Goal: Entertainment & Leisure: Browse casually

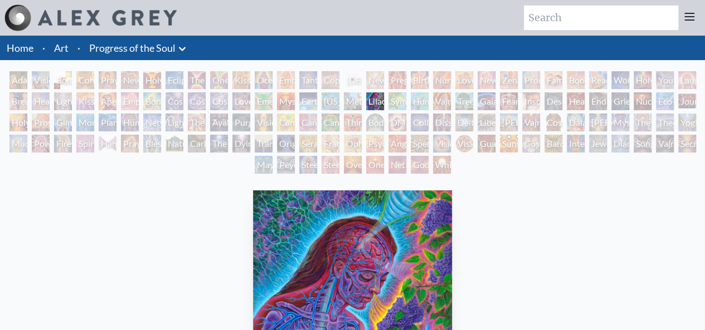
click at [372, 123] on div "Body/Mind as a Vibratory Field of Energy" at bounding box center [375, 123] width 18 height 18
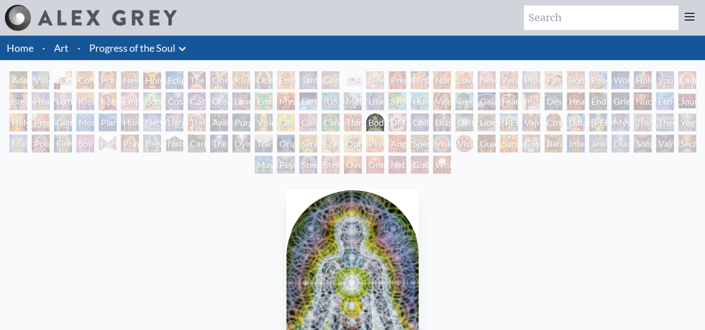
click at [12, 81] on div "Adam & Eve" at bounding box center [18, 80] width 18 height 18
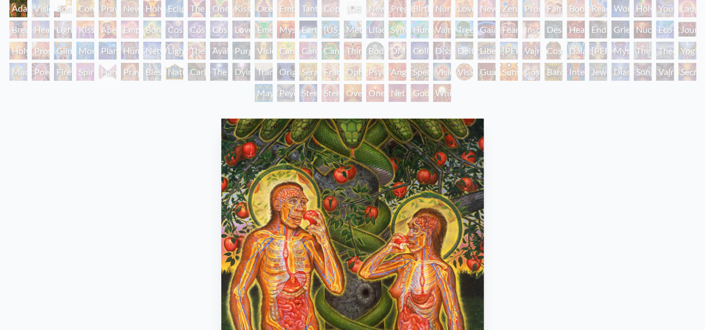
scroll to position [56, 0]
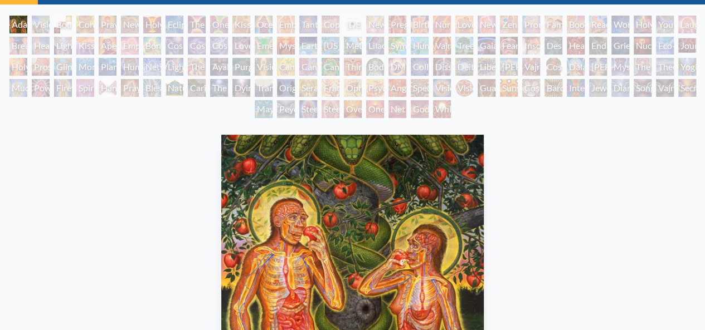
click at [40, 30] on div "Visionary Origin of Language" at bounding box center [41, 25] width 18 height 18
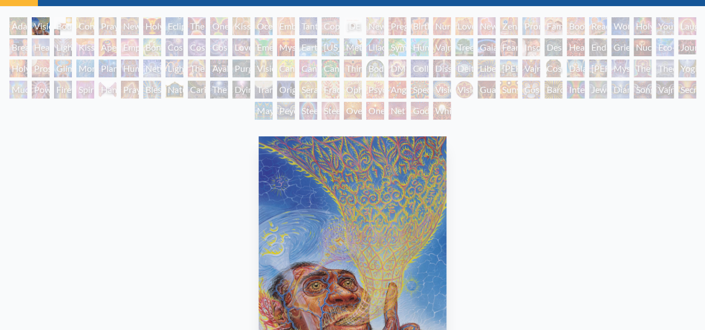
scroll to position [56, 0]
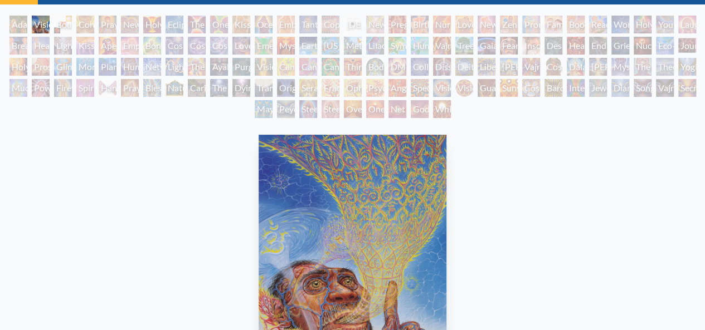
click at [19, 49] on div "Breathing" at bounding box center [18, 46] width 18 height 18
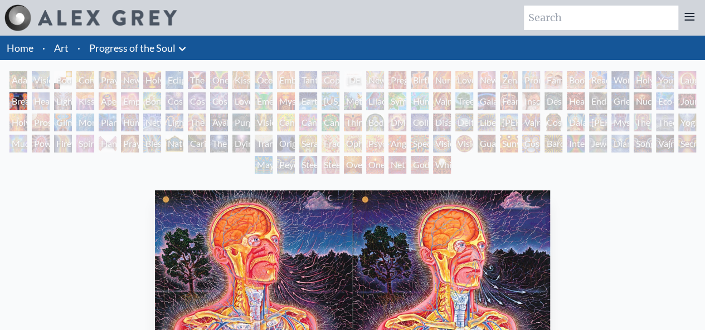
click at [36, 101] on div "Healing" at bounding box center [41, 101] width 18 height 18
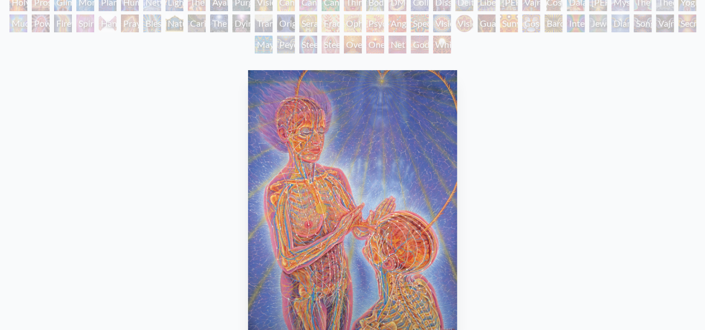
scroll to position [56, 0]
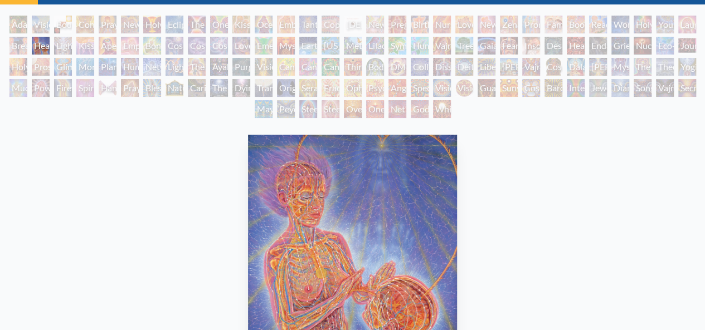
click at [37, 61] on div "Prostration" at bounding box center [41, 67] width 18 height 18
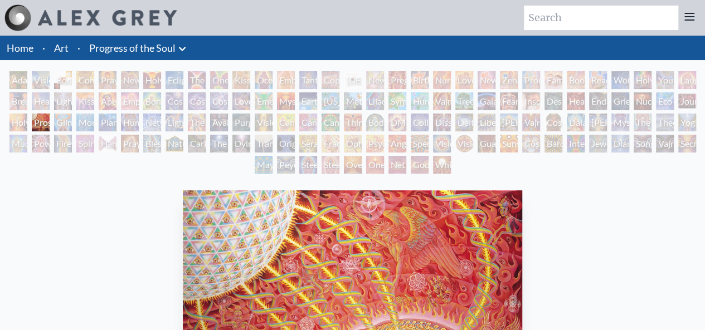
click at [38, 146] on div "Power to the Peaceful" at bounding box center [41, 144] width 18 height 18
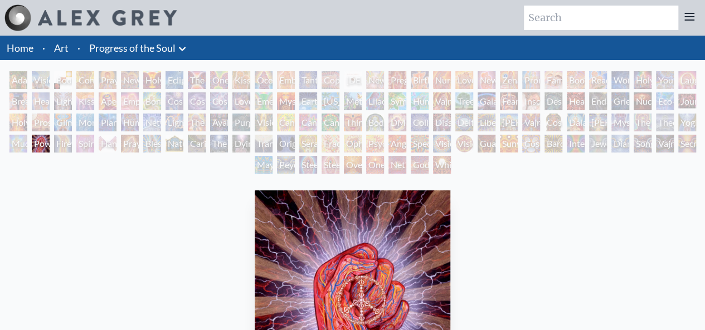
click at [56, 84] on div "Body, Mind, Spirit" at bounding box center [63, 80] width 18 height 18
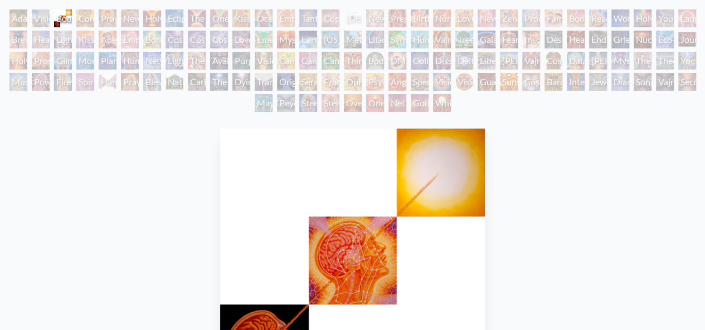
scroll to position [56, 0]
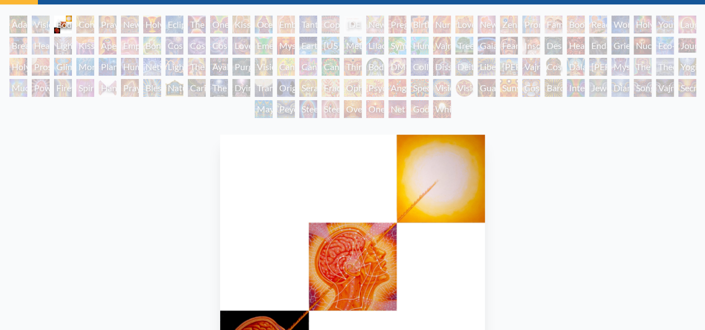
click at [58, 43] on div "Lightweaver" at bounding box center [63, 46] width 18 height 18
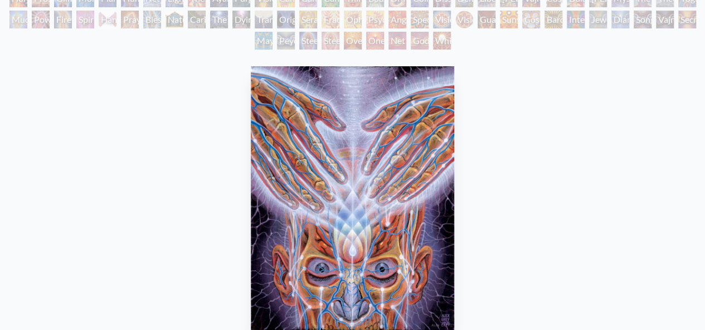
scroll to position [56, 0]
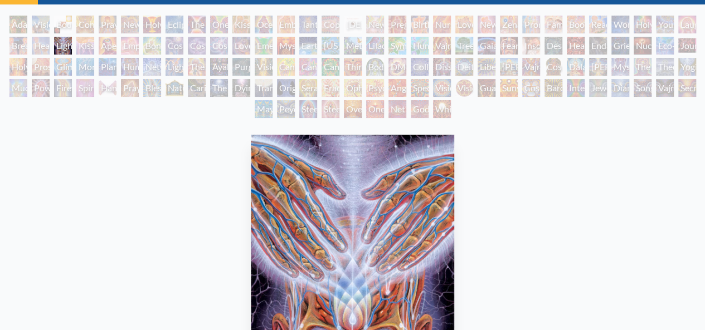
click at [58, 67] on div "Glimpsing the Empyrean" at bounding box center [63, 67] width 18 height 18
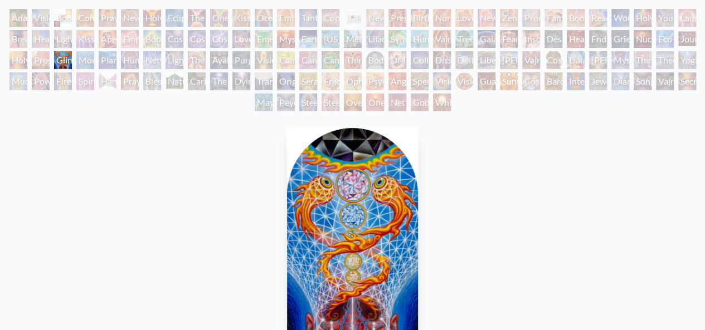
scroll to position [56, 0]
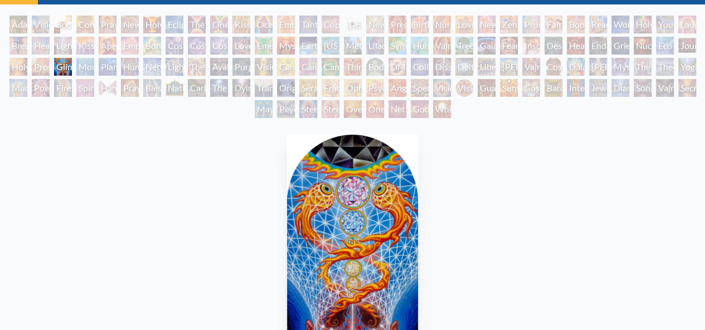
click at [63, 89] on div "Firewalking" at bounding box center [63, 88] width 18 height 18
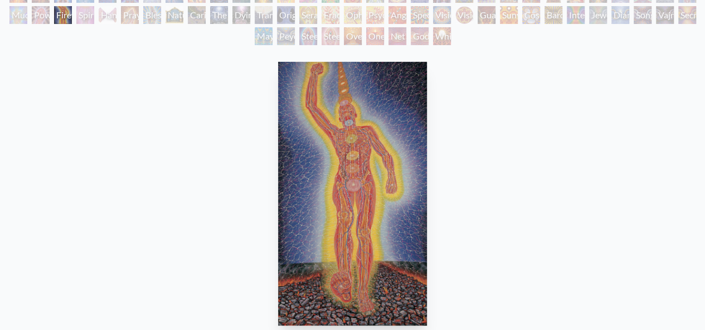
scroll to position [111, 0]
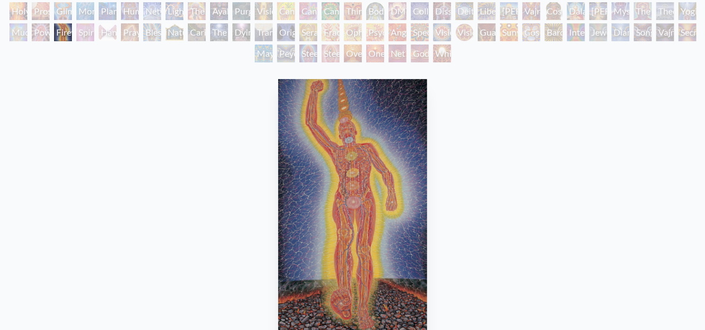
click at [82, 36] on div "Spirit Animates the Flesh" at bounding box center [85, 32] width 18 height 18
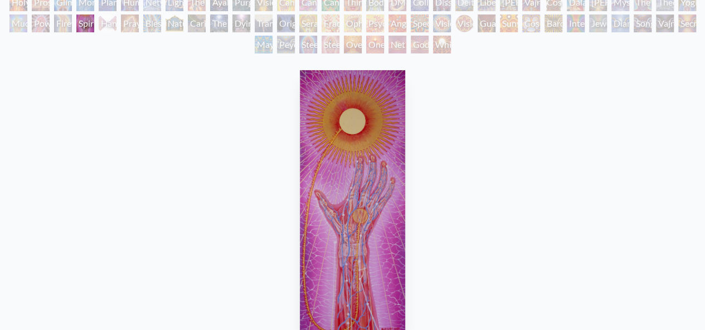
scroll to position [111, 0]
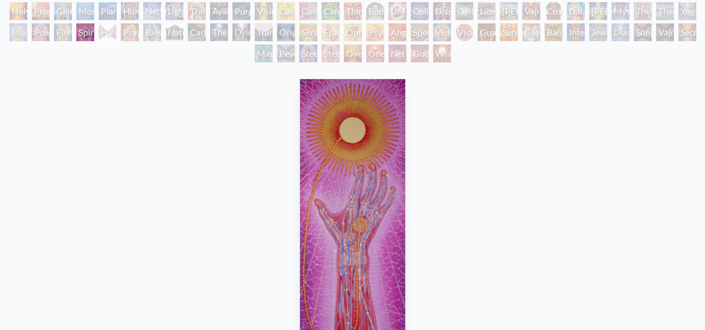
click at [105, 16] on div "Planetary Prayers" at bounding box center [108, 11] width 18 height 18
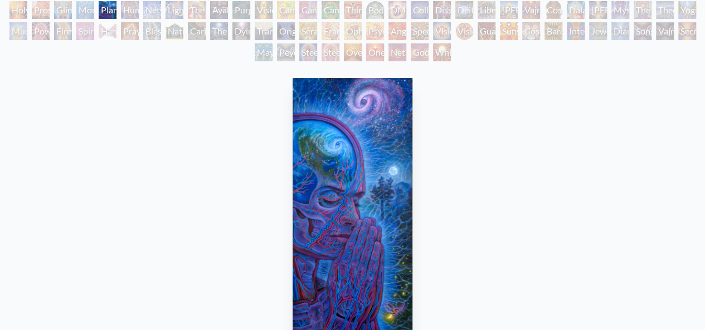
scroll to position [111, 0]
click at [105, 36] on div "Hands that See" at bounding box center [108, 32] width 18 height 18
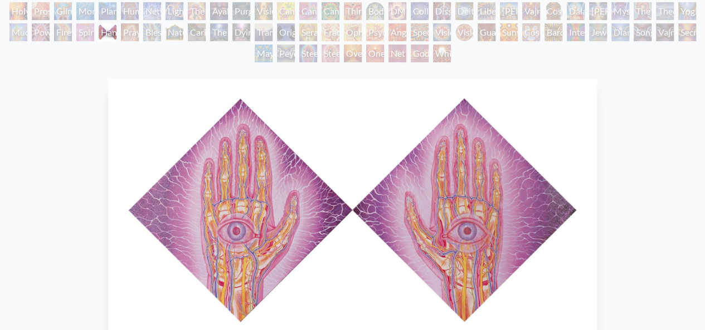
click at [127, 16] on div "Human Geometry" at bounding box center [130, 11] width 18 height 18
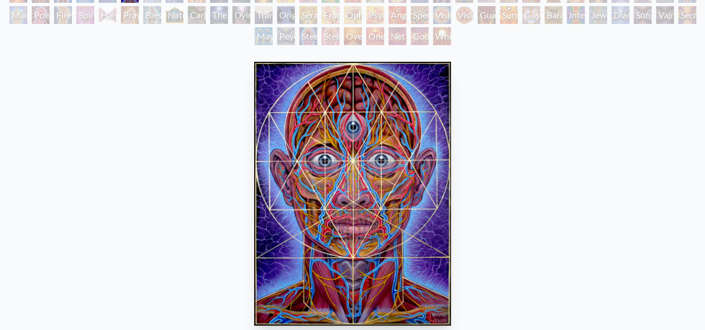
scroll to position [111, 0]
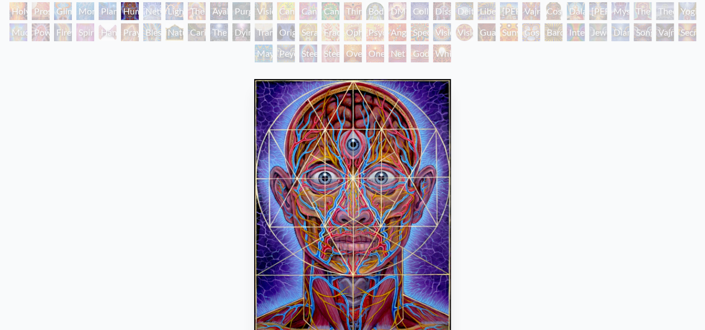
click at [129, 33] on div "Praying Hands" at bounding box center [130, 32] width 18 height 18
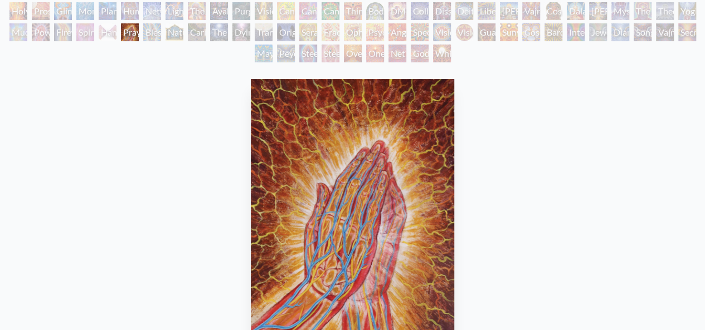
click at [151, 29] on div "Blessing Hand" at bounding box center [152, 32] width 18 height 18
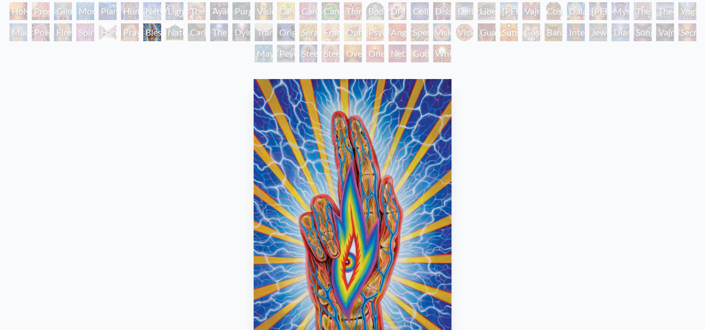
click at [169, 33] on div "Nature of Mind" at bounding box center [174, 32] width 18 height 18
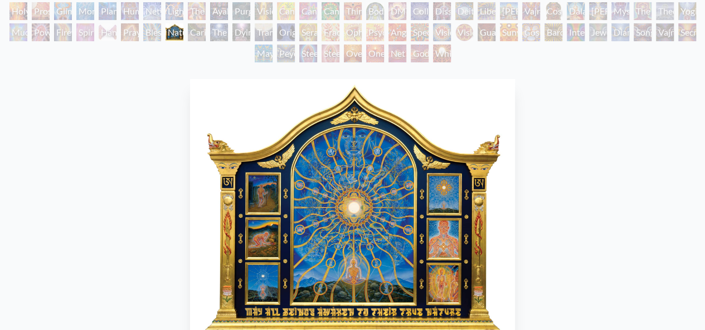
click at [190, 12] on div "The Shulgins and their Alchemical Angels" at bounding box center [197, 11] width 18 height 18
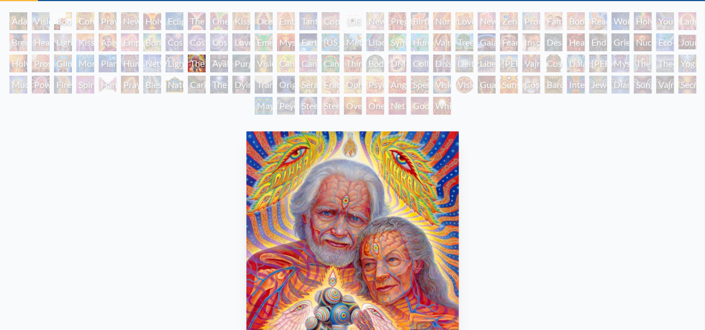
scroll to position [56, 0]
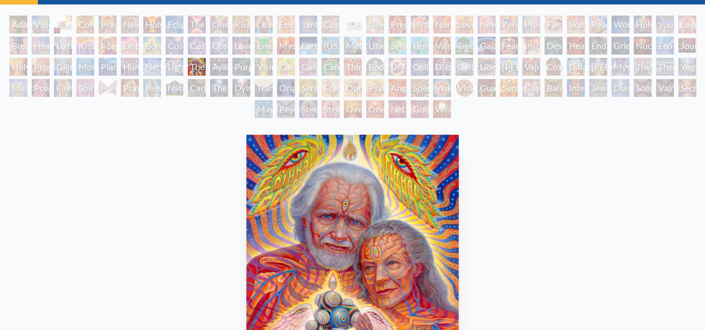
click at [194, 88] on div "Caring" at bounding box center [197, 88] width 18 height 18
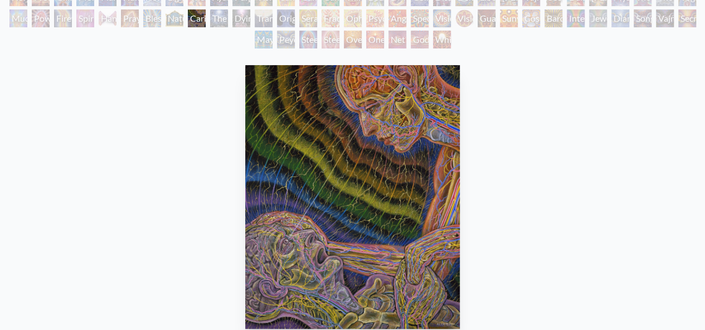
scroll to position [56, 0]
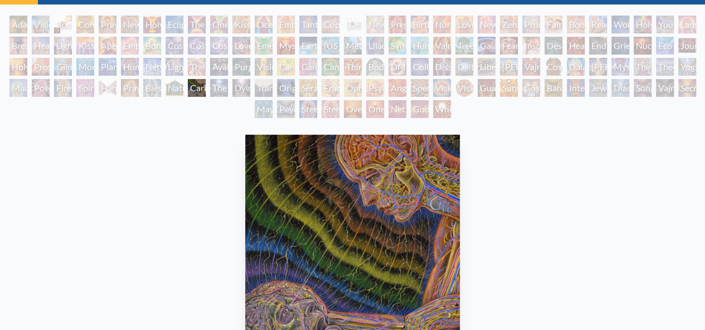
click at [214, 27] on div "One Taste" at bounding box center [219, 25] width 18 height 18
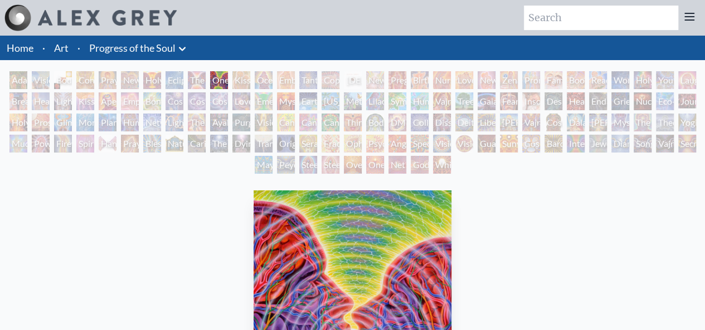
click at [218, 106] on div "Cosmic Lovers" at bounding box center [219, 101] width 18 height 18
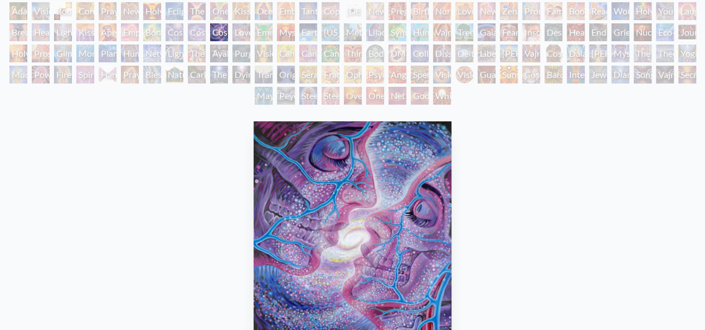
scroll to position [56, 0]
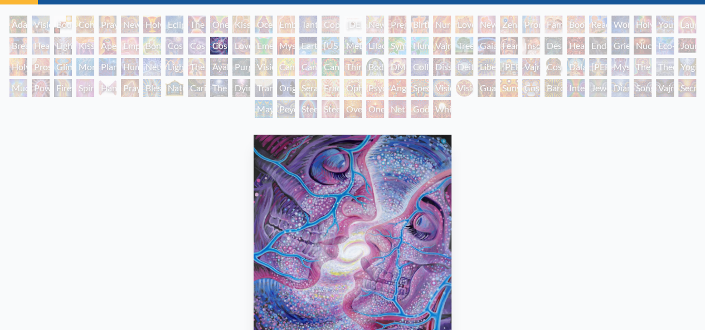
click at [217, 28] on div "One Taste" at bounding box center [219, 25] width 18 height 18
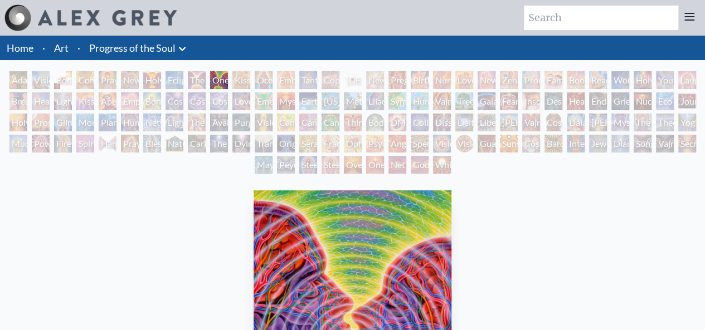
click at [214, 140] on div "The Soul Finds It's Way" at bounding box center [219, 144] width 18 height 18
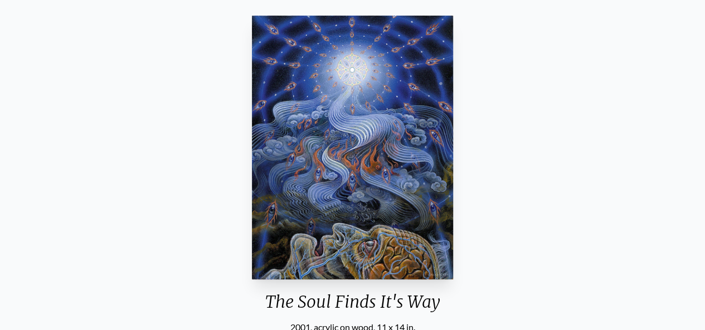
scroll to position [111, 0]
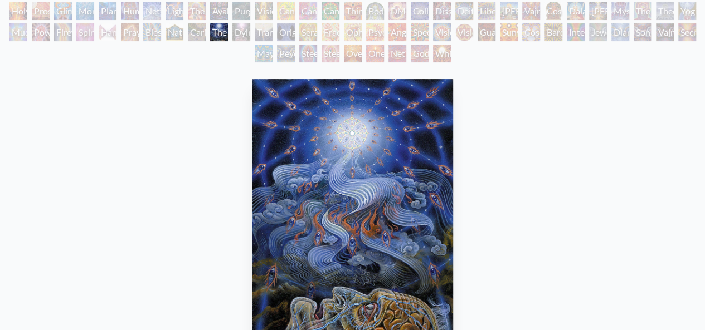
click at [242, 13] on div "Purging" at bounding box center [241, 11] width 18 height 18
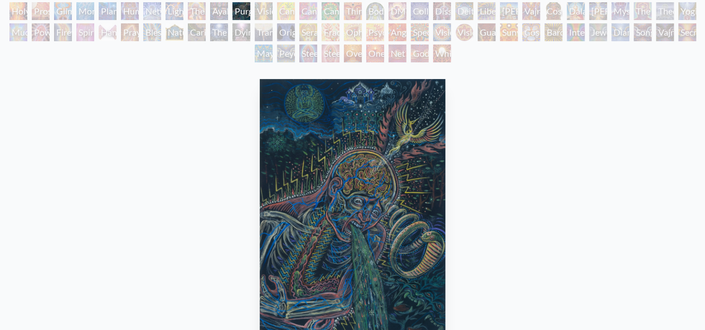
click at [239, 33] on div "Dying" at bounding box center [241, 32] width 18 height 18
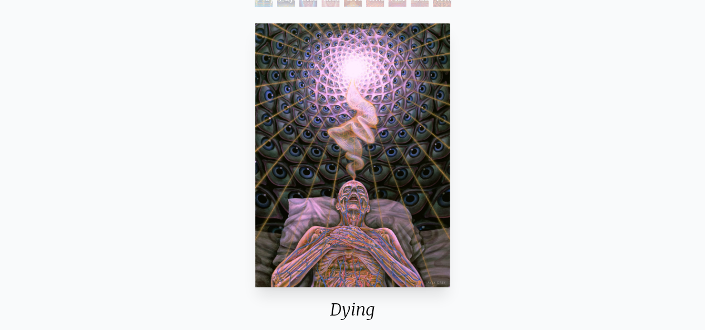
scroll to position [111, 0]
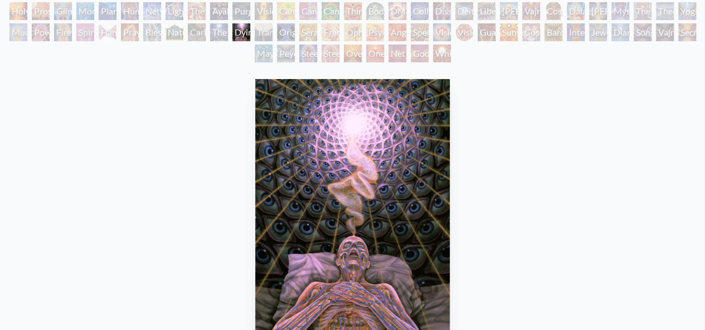
click at [258, 14] on div "Vision Tree" at bounding box center [264, 11] width 18 height 18
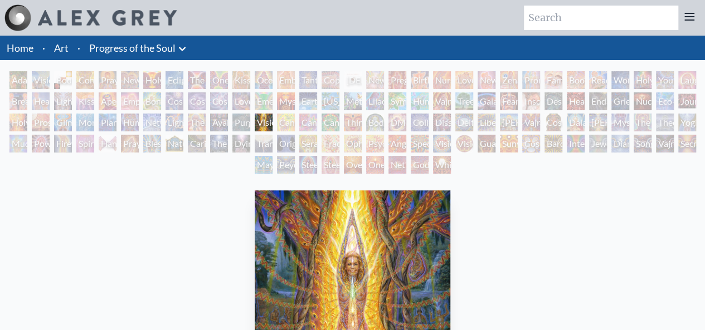
click at [262, 145] on div "Transfiguration" at bounding box center [264, 144] width 18 height 18
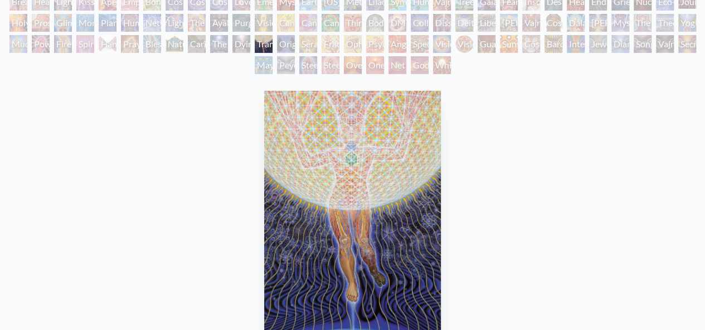
scroll to position [111, 0]
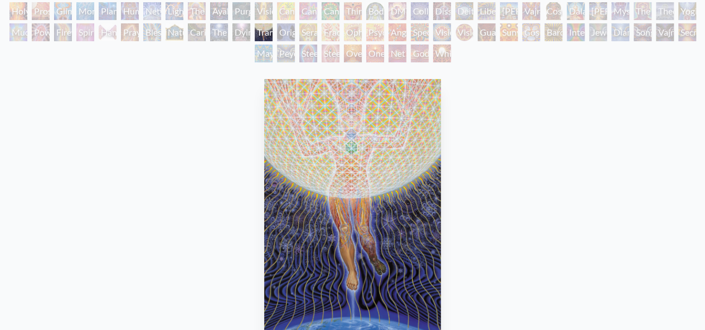
click at [261, 57] on div "Mayan Being" at bounding box center [264, 54] width 18 height 18
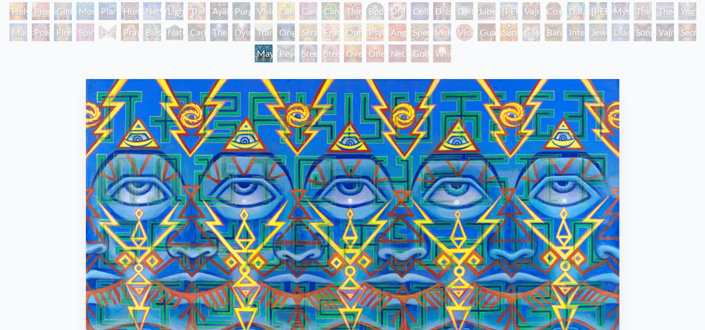
click at [282, 15] on div "Cannabis Mudra" at bounding box center [286, 11] width 18 height 18
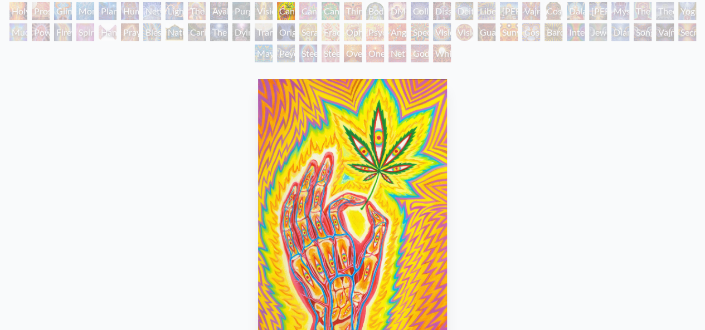
click at [281, 32] on div "Original Face" at bounding box center [286, 32] width 18 height 18
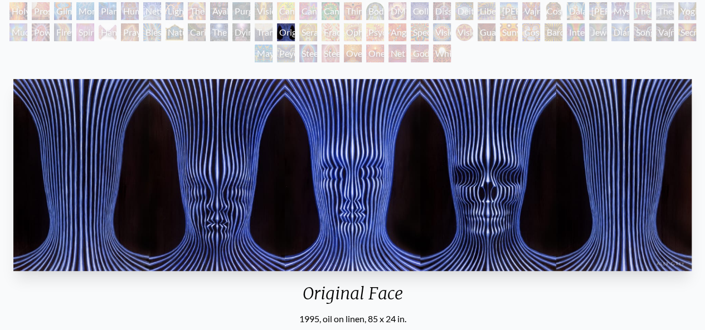
click at [281, 58] on div "Peyote Being" at bounding box center [286, 54] width 18 height 18
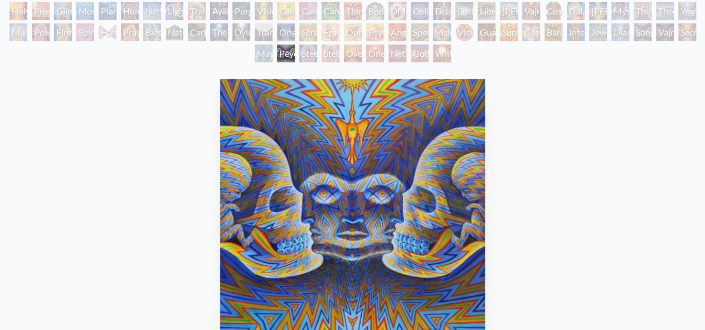
click at [304, 55] on div "Steeplehead 1" at bounding box center [308, 54] width 18 height 18
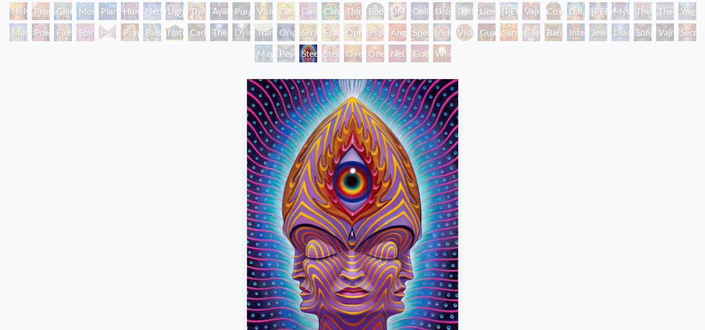
click at [351, 16] on div "Third Eye Tears of Joy" at bounding box center [353, 11] width 18 height 18
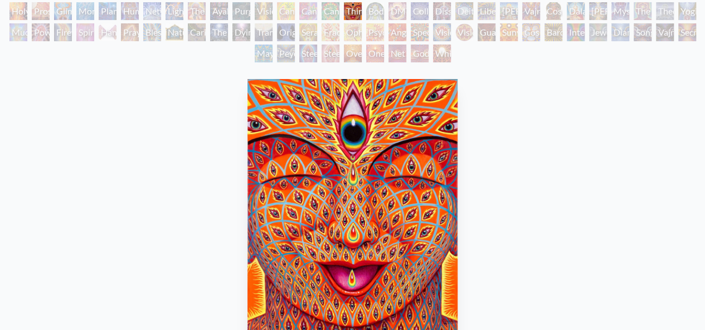
click at [353, 56] on div "Oversoul" at bounding box center [353, 54] width 18 height 18
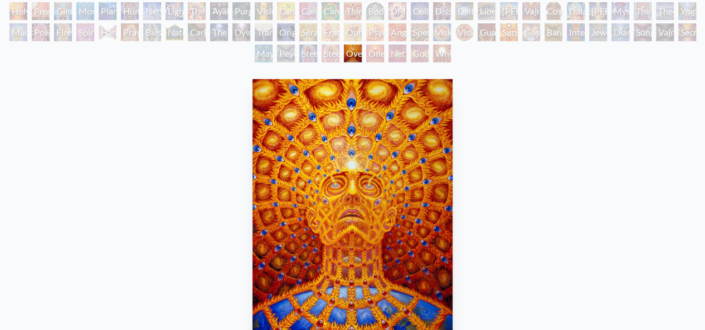
click at [369, 15] on div "Body/Mind as a Vibratory Field of Energy" at bounding box center [375, 11] width 18 height 18
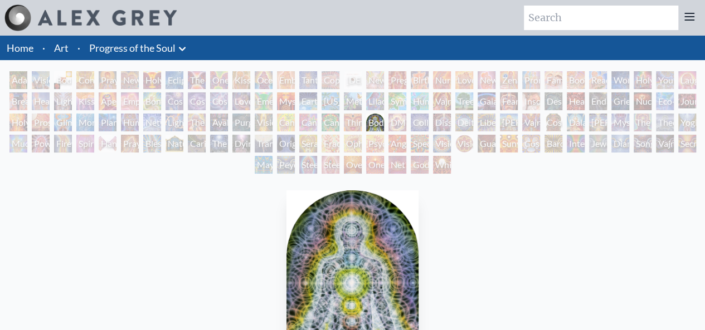
click at [368, 168] on div "One" at bounding box center [375, 165] width 18 height 18
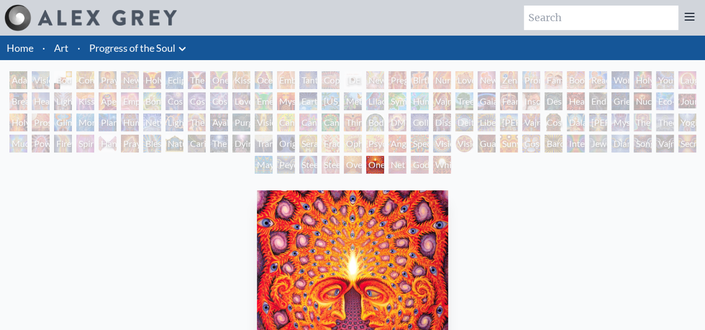
click at [392, 83] on div "Pregnancy" at bounding box center [397, 80] width 18 height 18
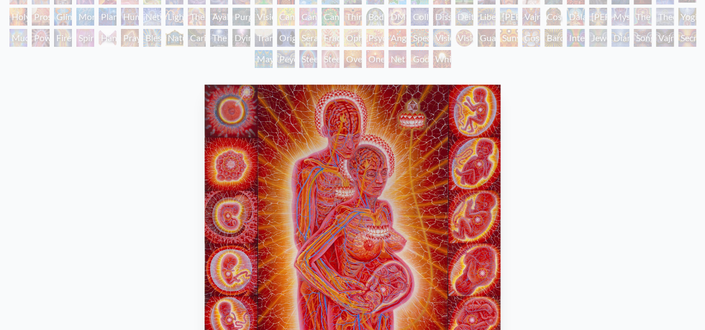
scroll to position [52, 0]
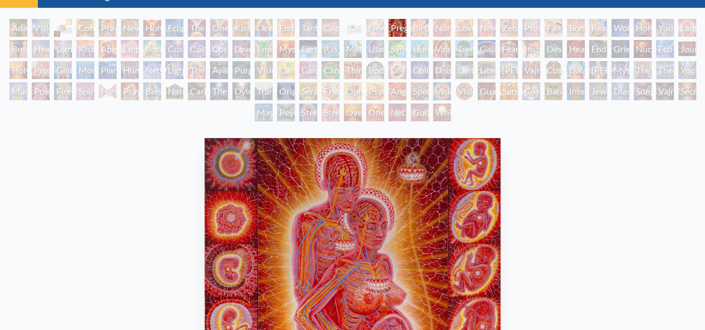
click at [395, 73] on div "DMT - The Spirit Molecule" at bounding box center [397, 70] width 18 height 18
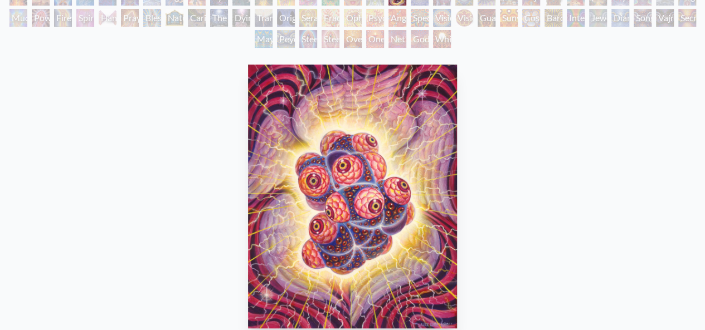
scroll to position [108, 0]
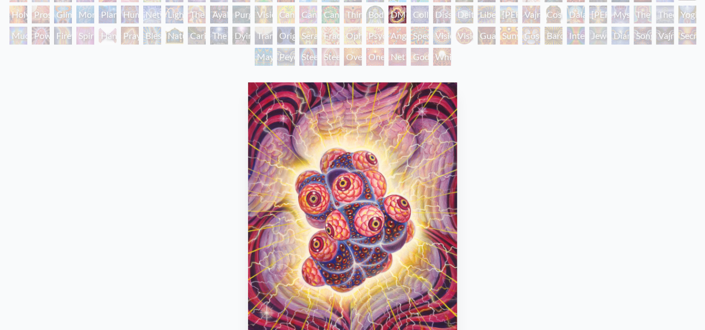
click at [395, 37] on div "Angel Skin" at bounding box center [397, 36] width 18 height 18
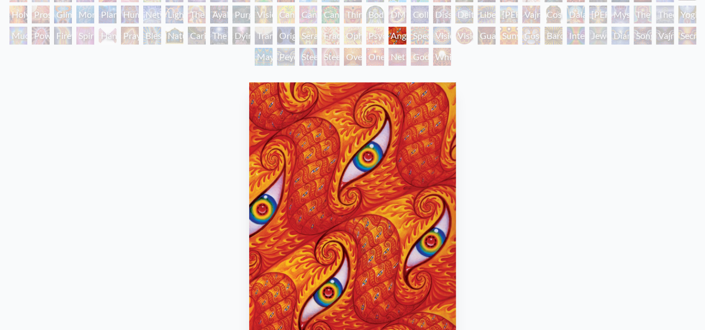
click at [395, 61] on div "Net of Being" at bounding box center [397, 57] width 18 height 18
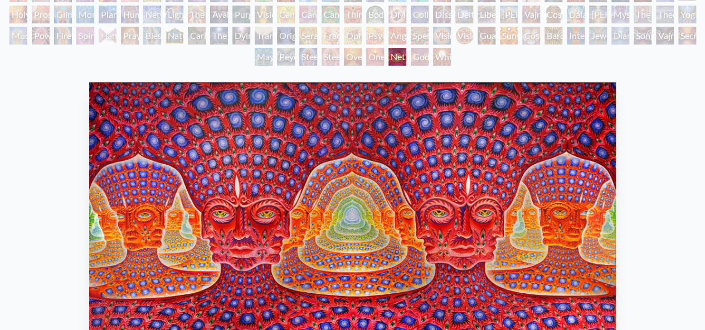
scroll to position [52, 0]
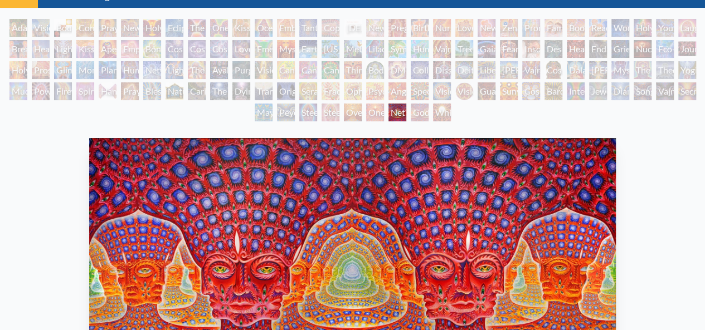
click at [415, 33] on div "Birth" at bounding box center [419, 28] width 18 height 18
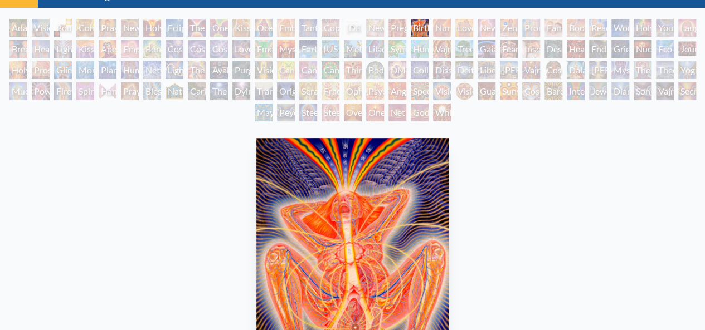
click at [417, 93] on div "Spectral Lotus" at bounding box center [419, 91] width 18 height 18
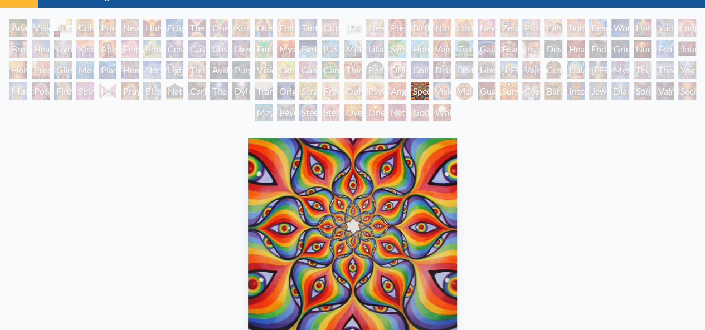
click at [460, 26] on div "Love Circuit" at bounding box center [464, 28] width 18 height 18
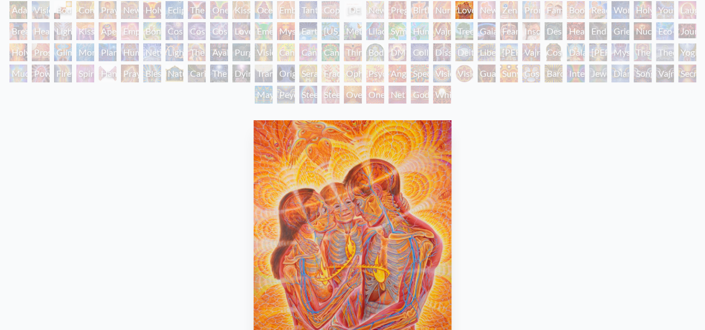
scroll to position [52, 0]
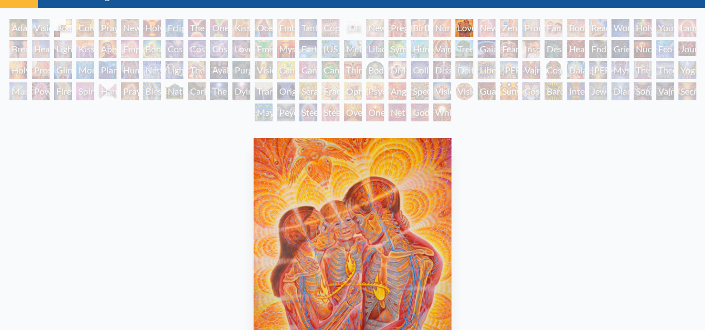
click at [451, 55] on div "Vajra Horse" at bounding box center [442, 49] width 18 height 18
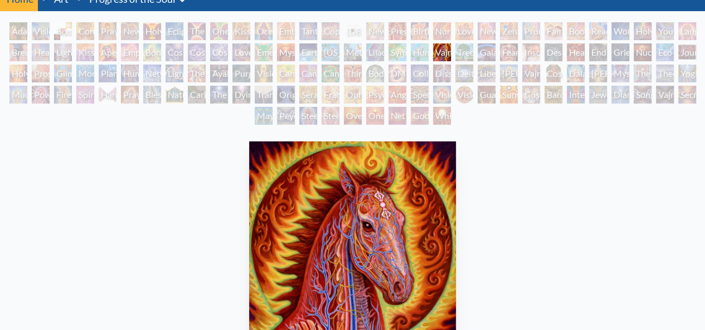
scroll to position [31, 0]
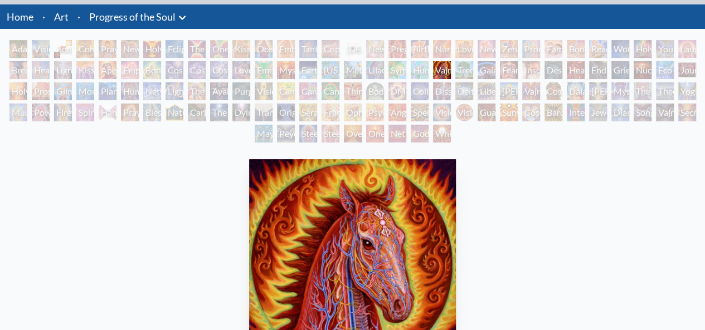
click at [437, 91] on div "Dissectional Art for Tool's Lateralus CD" at bounding box center [442, 91] width 18 height 18
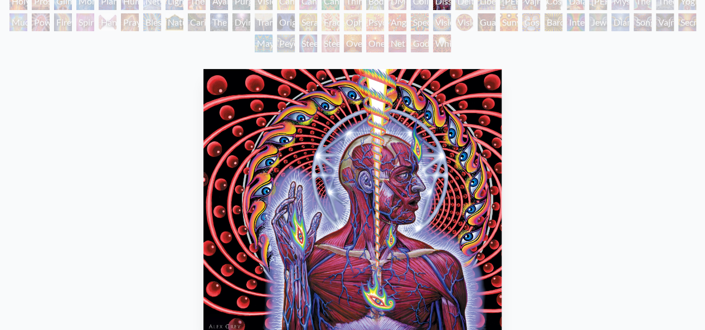
scroll to position [66, 0]
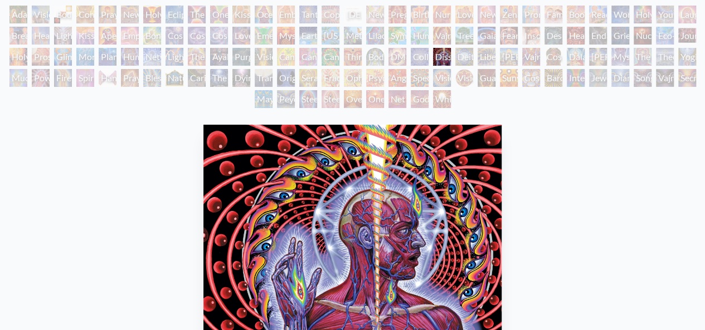
click at [458, 18] on div "Love Circuit" at bounding box center [464, 15] width 18 height 18
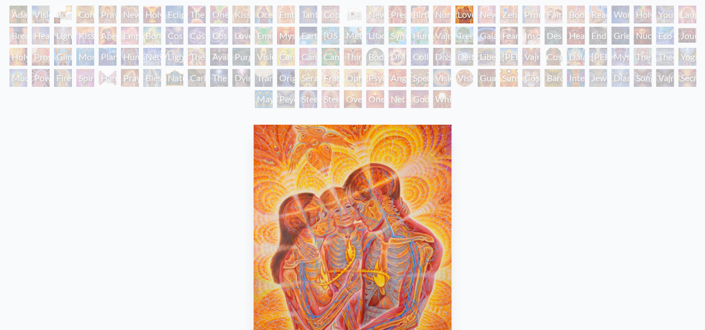
click at [466, 58] on div "Deities & Demons Drinking from the Milky Pool" at bounding box center [464, 57] width 18 height 18
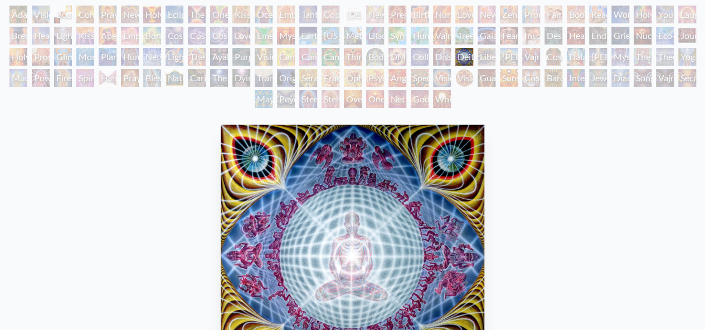
click at [503, 37] on div "Fear" at bounding box center [509, 36] width 18 height 18
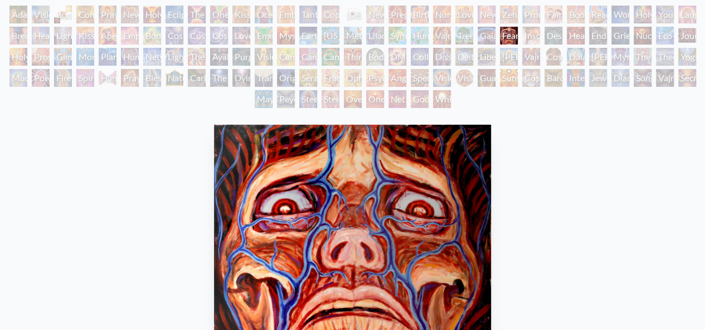
click at [500, 75] on div "Sunyata" at bounding box center [509, 78] width 18 height 18
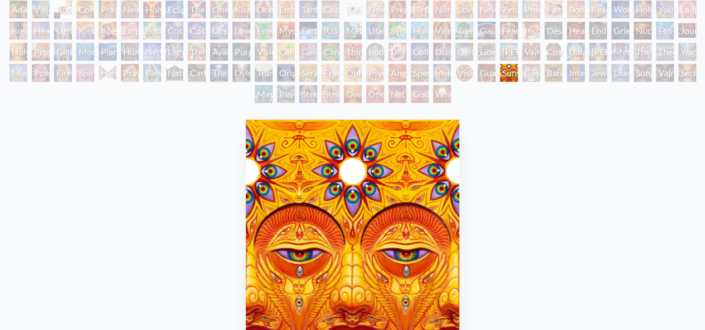
scroll to position [66, 0]
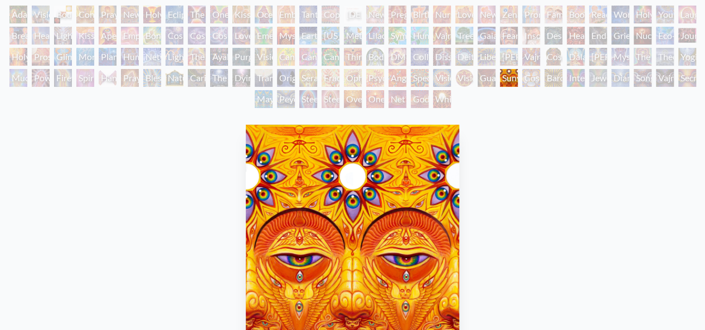
click at [524, 16] on div "Promise" at bounding box center [531, 15] width 18 height 18
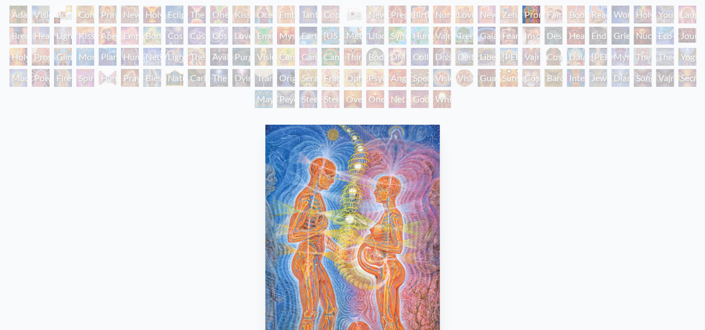
click at [524, 37] on div "Insomnia" at bounding box center [531, 36] width 18 height 18
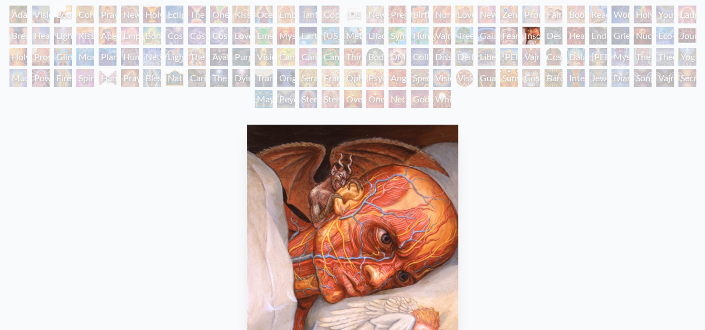
click at [524, 55] on div "[PERSON_NAME] & Eve Visionary Origin of Language Body, Mind, Spirit Contemplati…" at bounding box center [352, 59] width 705 height 106
click at [526, 57] on div "Vajra Guru" at bounding box center [531, 57] width 18 height 18
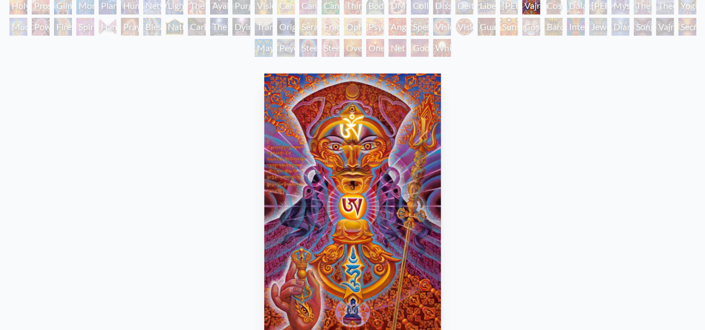
scroll to position [63, 0]
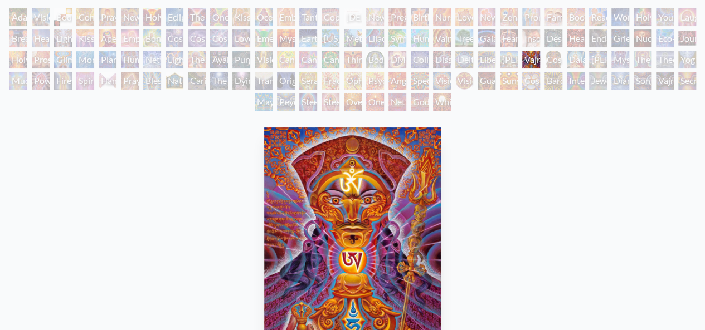
click at [549, 79] on div "Bardo Being" at bounding box center [553, 81] width 18 height 18
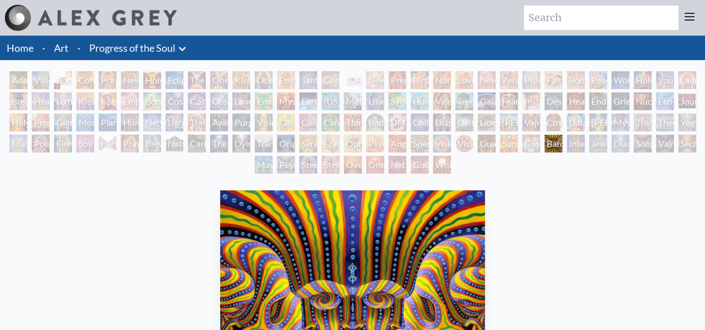
click at [570, 105] on div "Headache" at bounding box center [575, 101] width 18 height 18
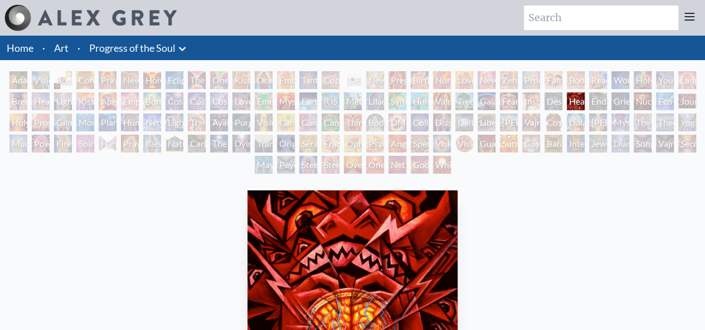
click at [571, 122] on div "Dalai Lama" at bounding box center [575, 123] width 18 height 18
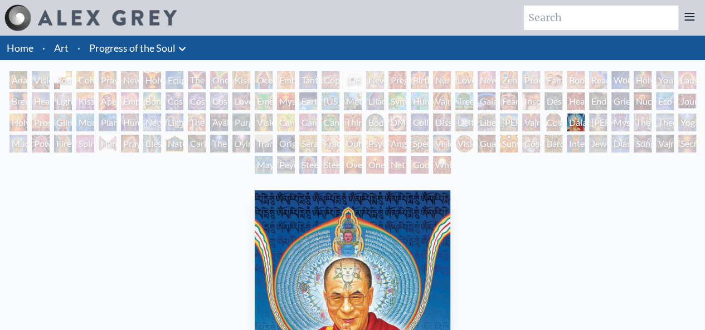
click at [573, 146] on div "Interbeing" at bounding box center [575, 144] width 18 height 18
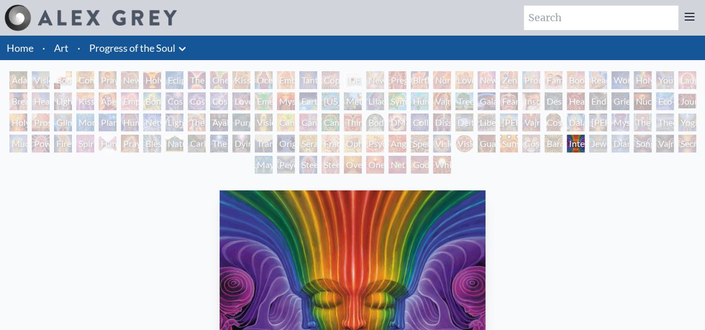
click at [617, 119] on div "Mystic Eye" at bounding box center [620, 123] width 18 height 18
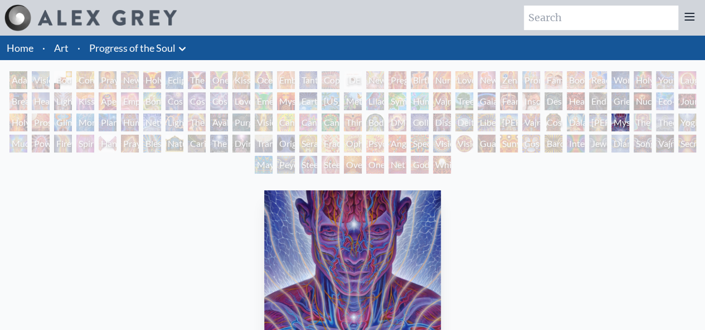
click at [683, 122] on div "Yogi & the Möbius Sphere" at bounding box center [687, 123] width 18 height 18
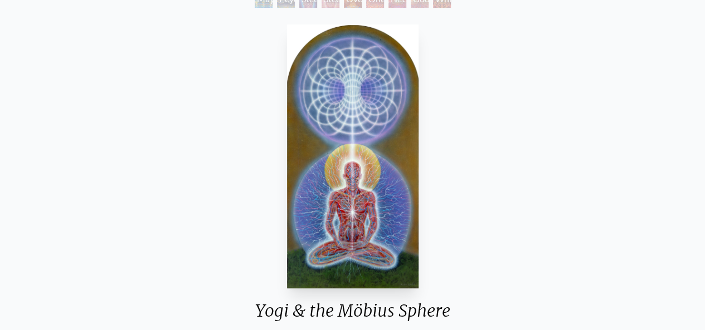
scroll to position [56, 0]
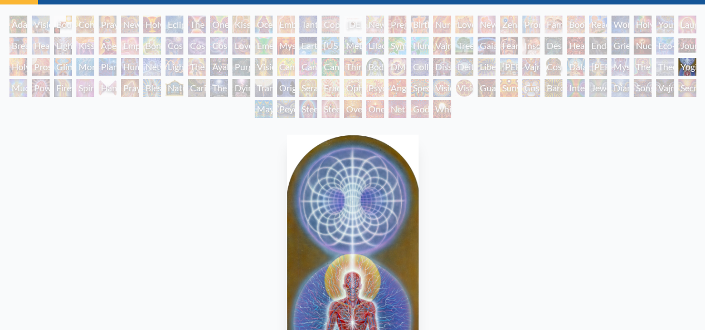
click at [682, 93] on div "[PERSON_NAME] & Eve Visionary Origin of Language Body, Mind, Spirit Contemplati…" at bounding box center [352, 69] width 705 height 106
click at [681, 87] on div "[PERSON_NAME] & Eve Visionary Origin of Language Body, Mind, Spirit Contemplati…" at bounding box center [352, 69] width 705 height 106
click at [683, 86] on div "Secret Writing Being" at bounding box center [687, 88] width 18 height 18
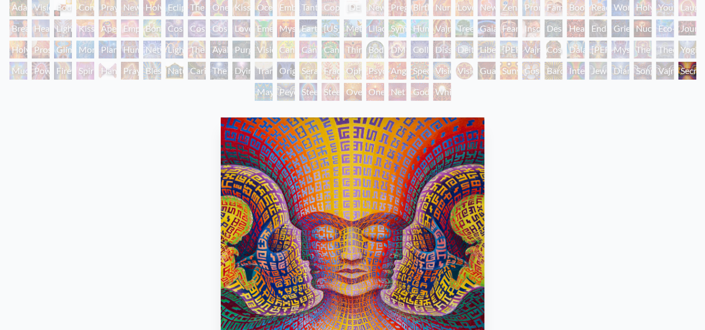
scroll to position [56, 0]
